Goal: Information Seeking & Learning: Learn about a topic

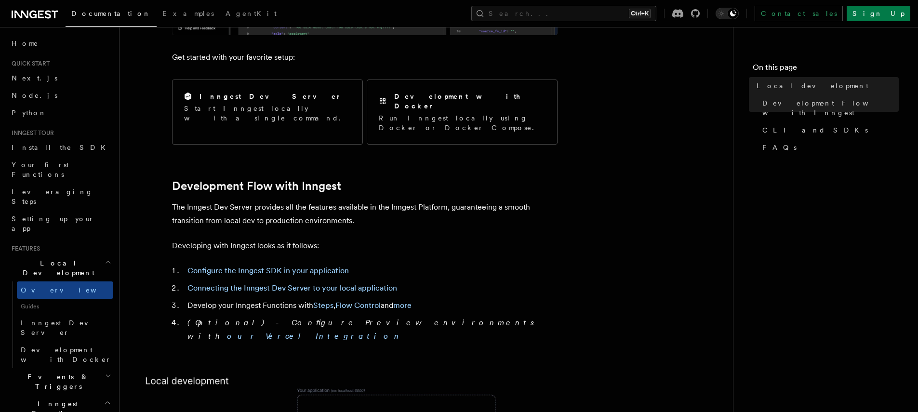
scroll to position [366, 0]
click at [315, 265] on link "Configure the Inngest SDK in your application" at bounding box center [267, 269] width 161 height 9
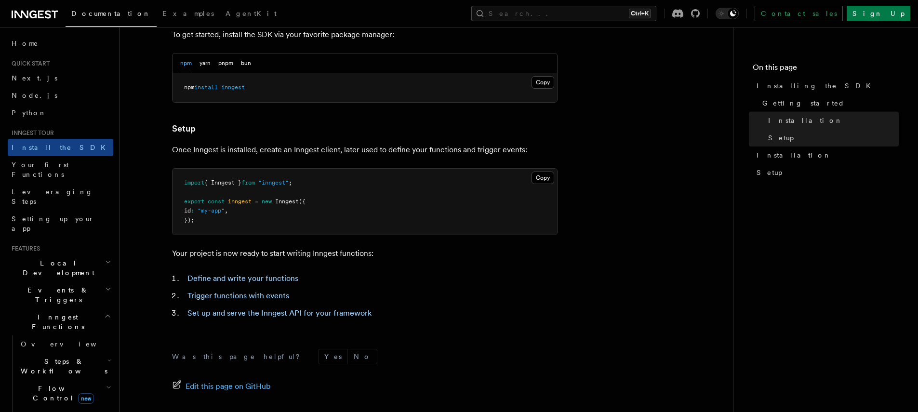
scroll to position [292, 0]
click at [268, 131] on h3 "Setup" at bounding box center [364, 127] width 385 height 13
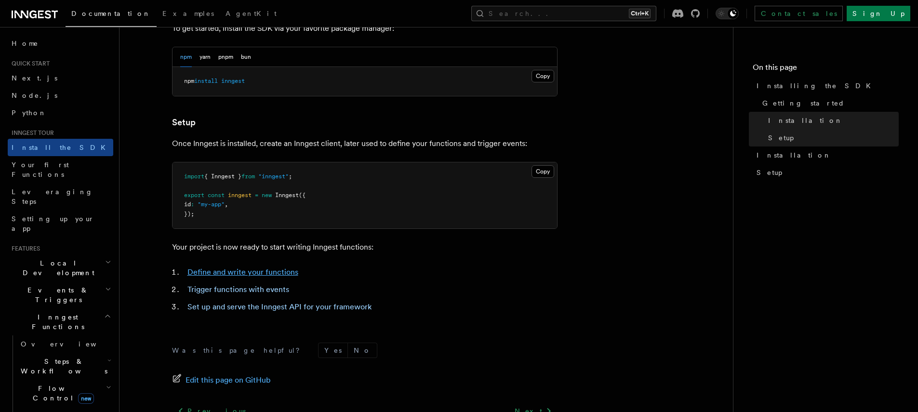
click at [249, 274] on link "Define and write your functions" at bounding box center [242, 271] width 111 height 9
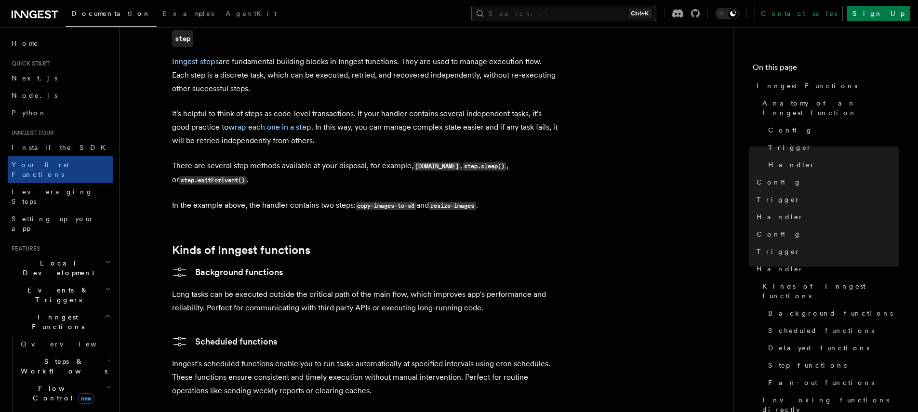
scroll to position [1310, 0]
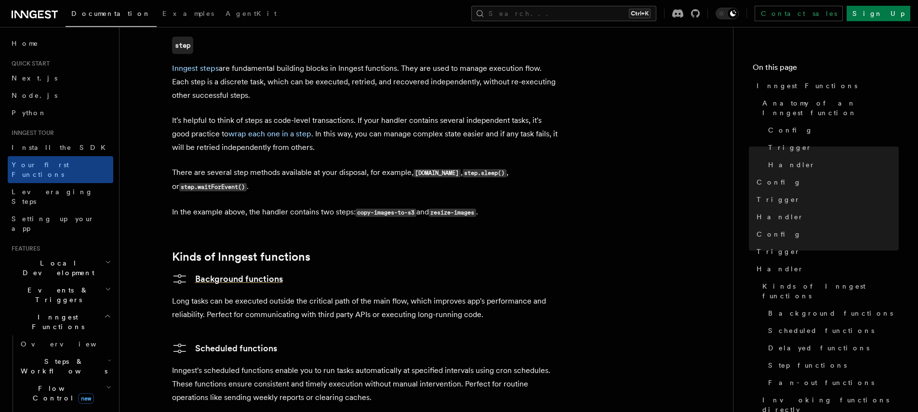
click at [213, 271] on link "Background functions" at bounding box center [227, 278] width 111 height 15
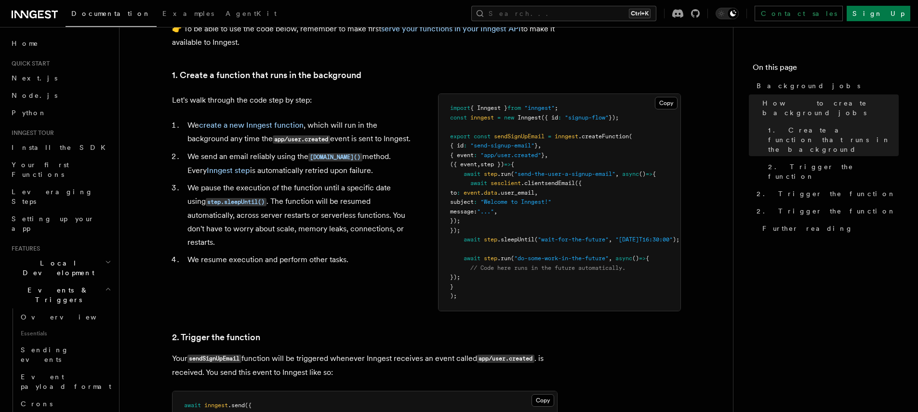
scroll to position [326, 0]
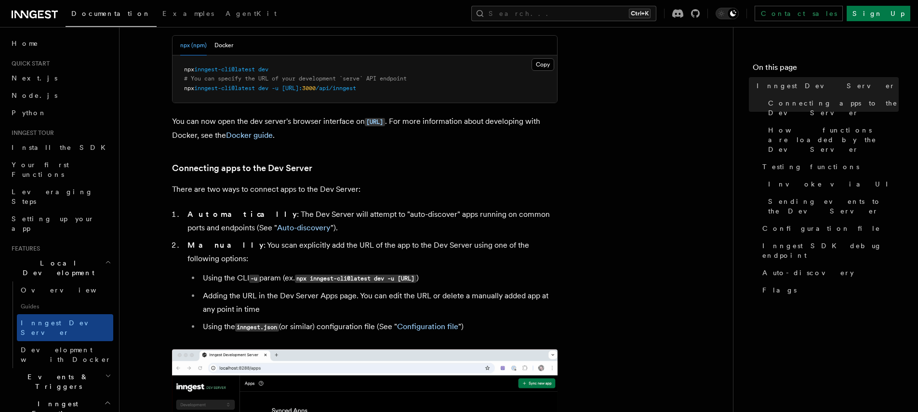
scroll to position [457, 0]
